Goal: Navigation & Orientation: Find specific page/section

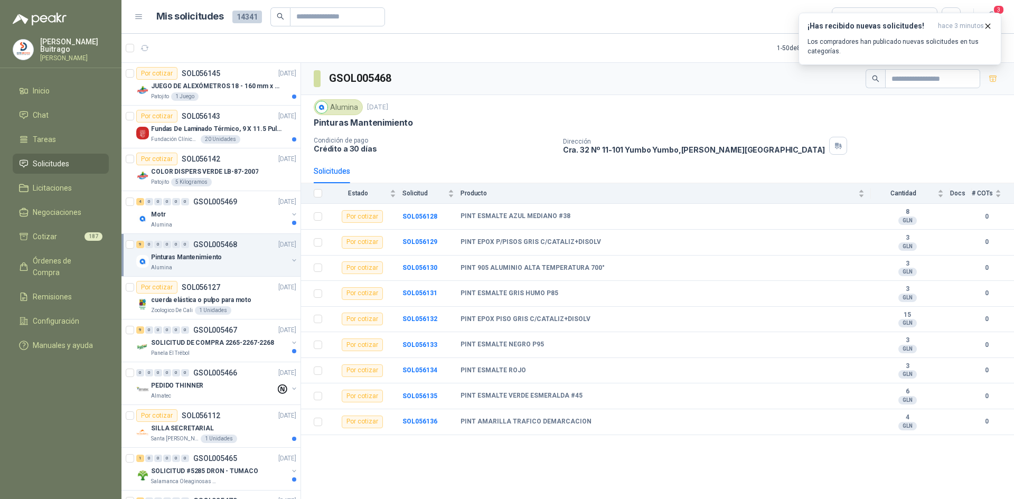
click at [60, 162] on span "Solicitudes" at bounding box center [51, 164] width 36 height 12
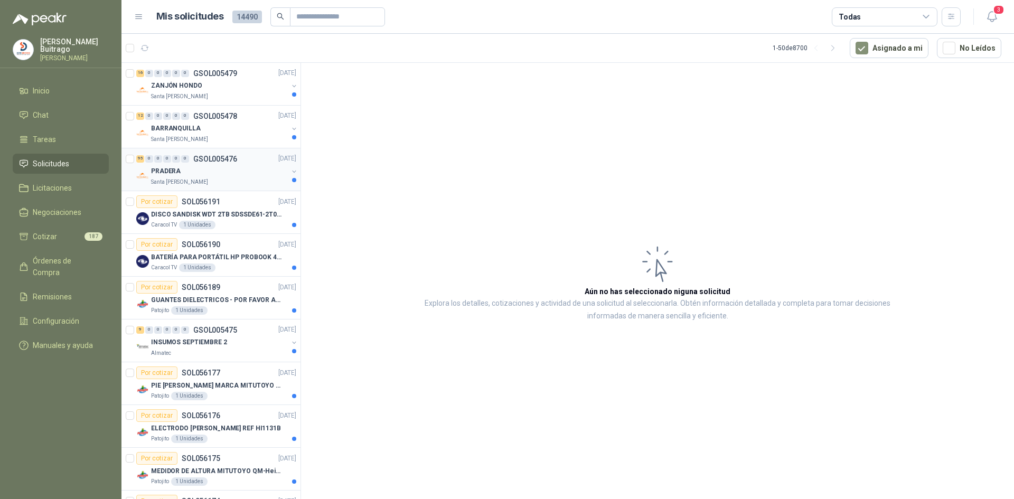
click at [237, 177] on div "PRADERA" at bounding box center [219, 171] width 137 height 13
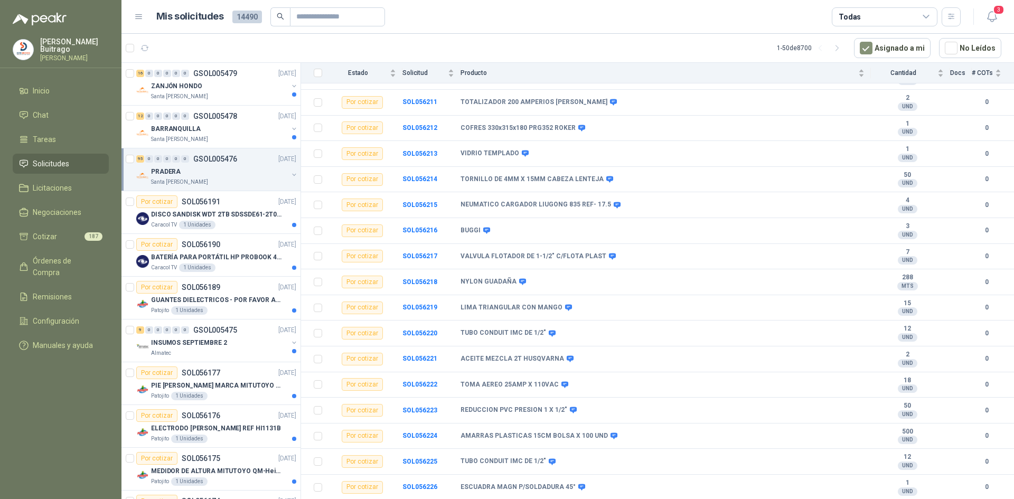
scroll to position [449, 0]
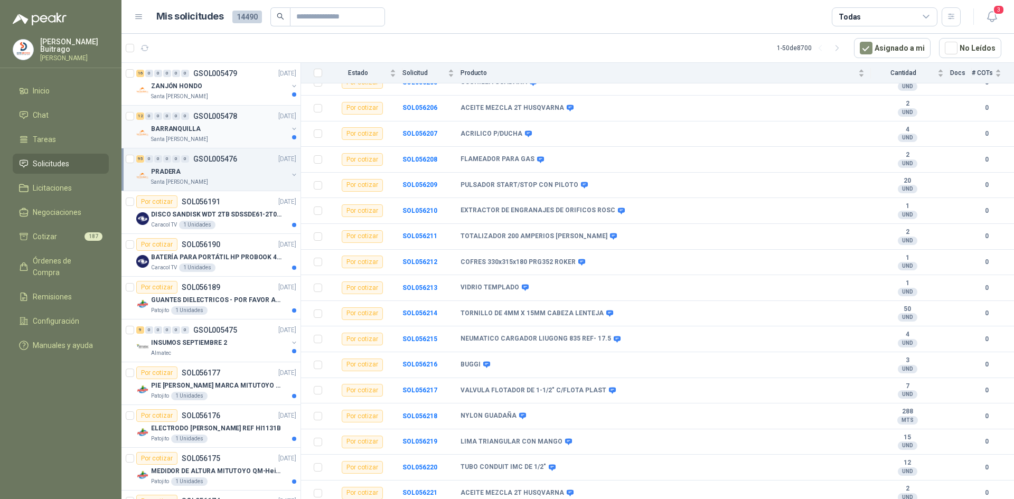
click at [221, 122] on div "12 0 0 0 0 0 GSOL005478 16/09/25" at bounding box center [217, 116] width 162 height 13
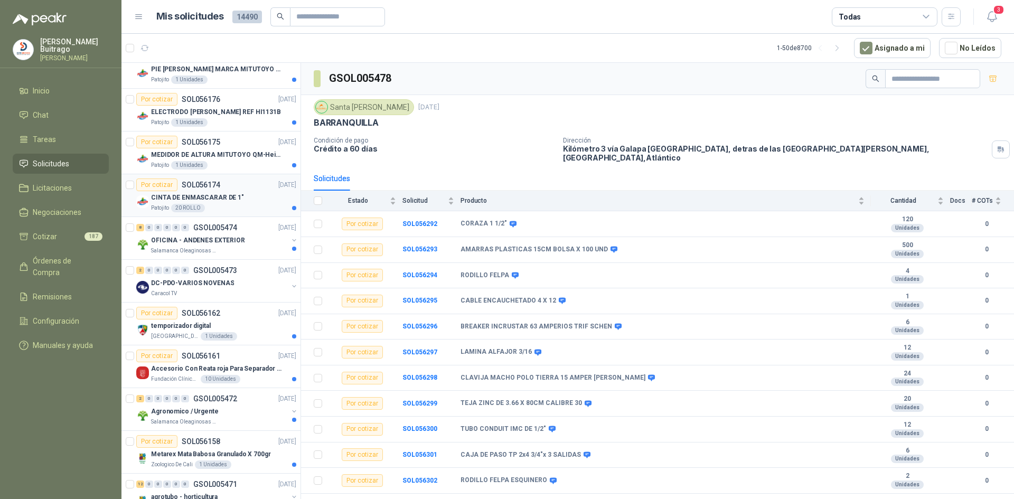
scroll to position [317, 0]
click at [225, 239] on p "OFICINA - ANDENES EXTERIOR" at bounding box center [198, 240] width 94 height 10
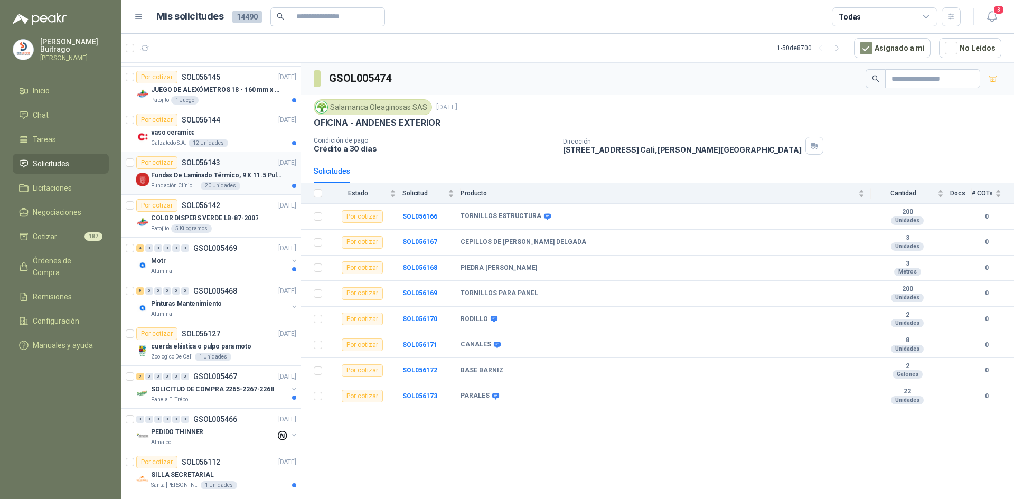
scroll to position [792, 0]
